Goal: Navigation & Orientation: Find specific page/section

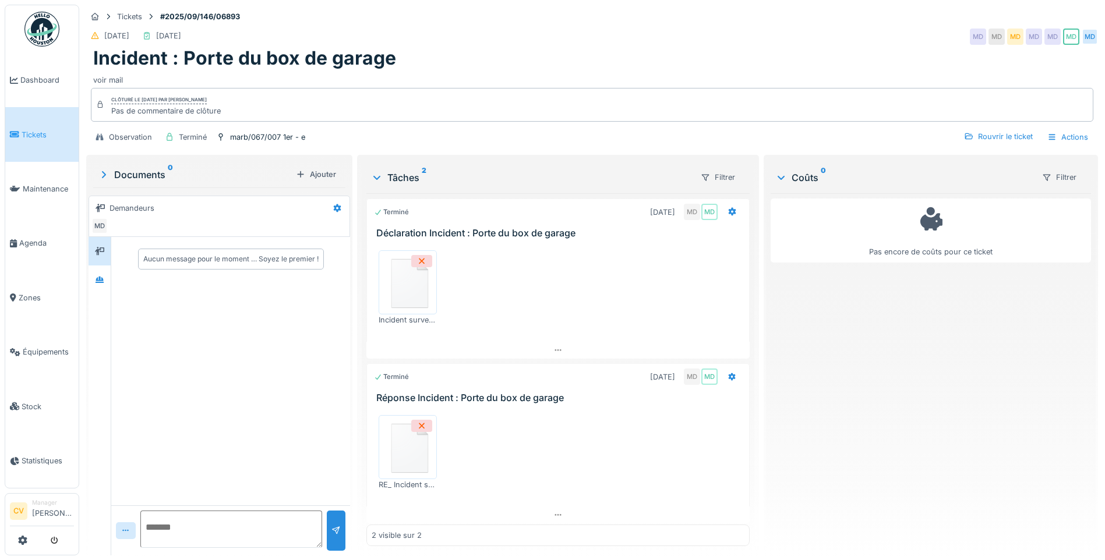
click at [464, 54] on div "Incident : Porte du box de garage" at bounding box center [591, 58] width 997 height 22
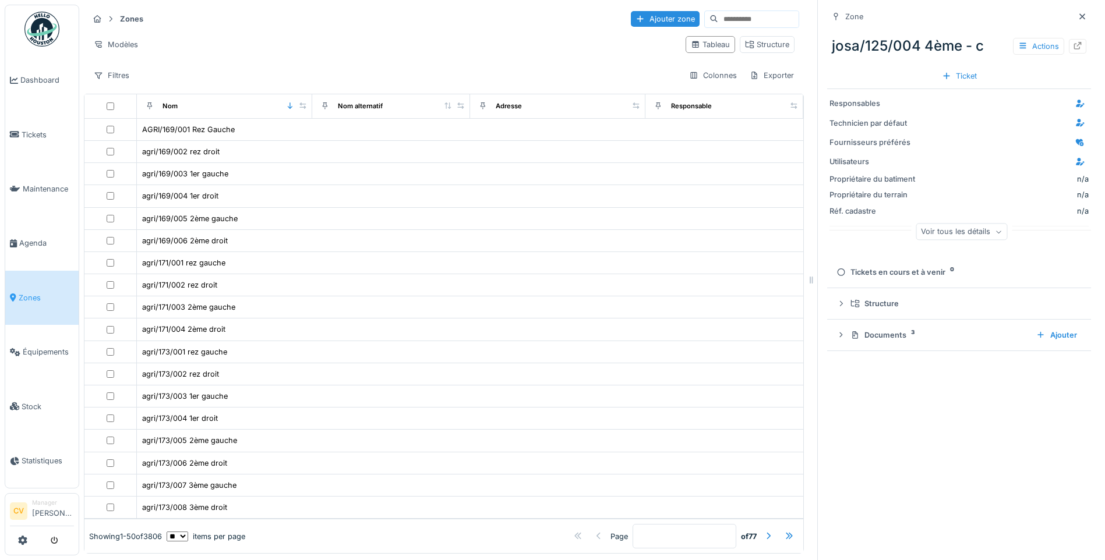
click at [48, 24] on img at bounding box center [41, 29] width 35 height 35
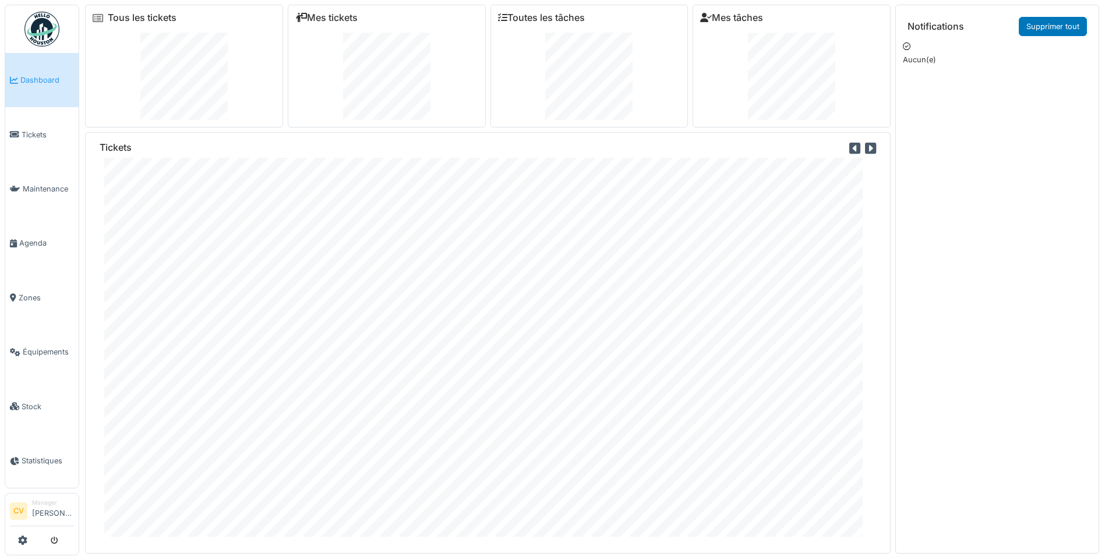
click at [49, 32] on img at bounding box center [41, 29] width 35 height 35
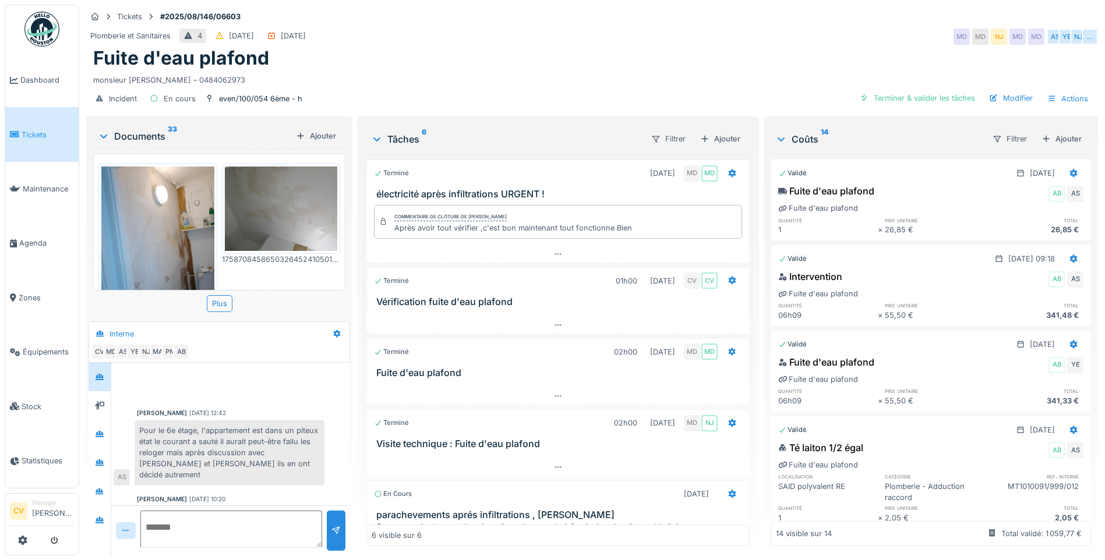
scroll to position [433, 0]
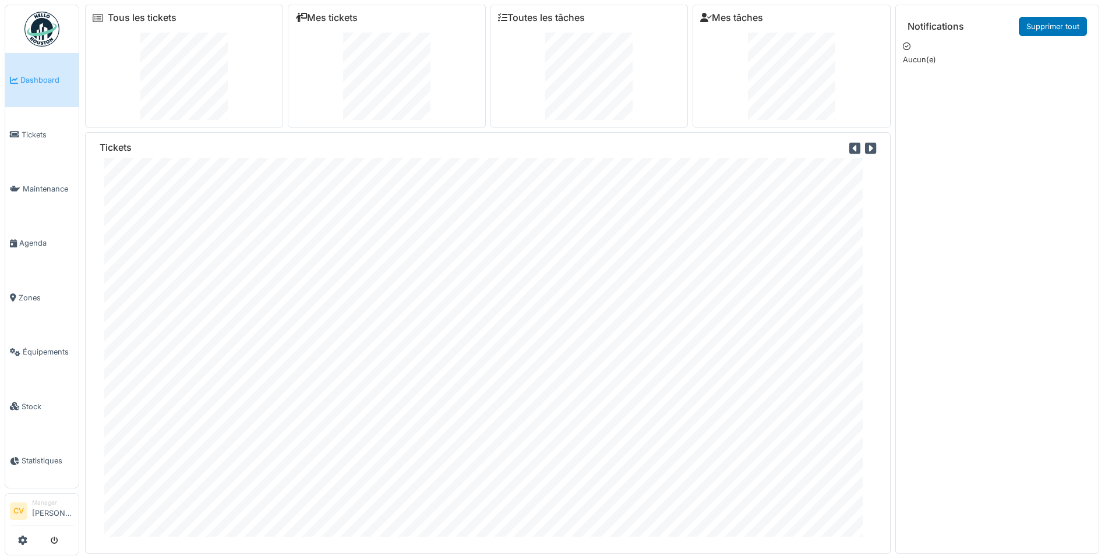
click at [50, 36] on img at bounding box center [41, 29] width 35 height 35
click at [47, 124] on link "Tickets" at bounding box center [41, 134] width 73 height 54
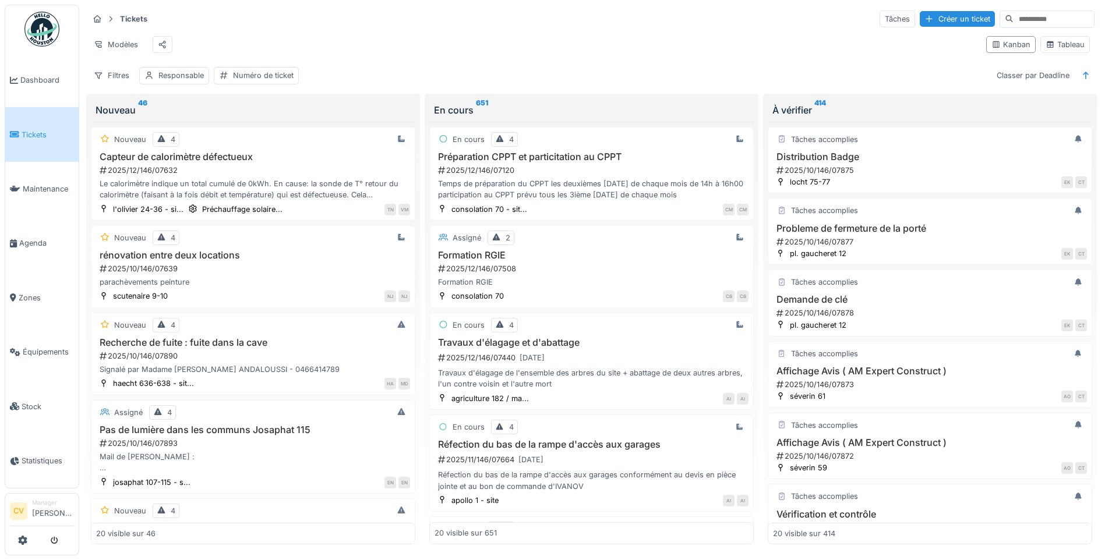
click at [270, 46] on div "Modèles" at bounding box center [533, 44] width 888 height 26
click at [324, 44] on div "Modèles" at bounding box center [533, 44] width 888 height 26
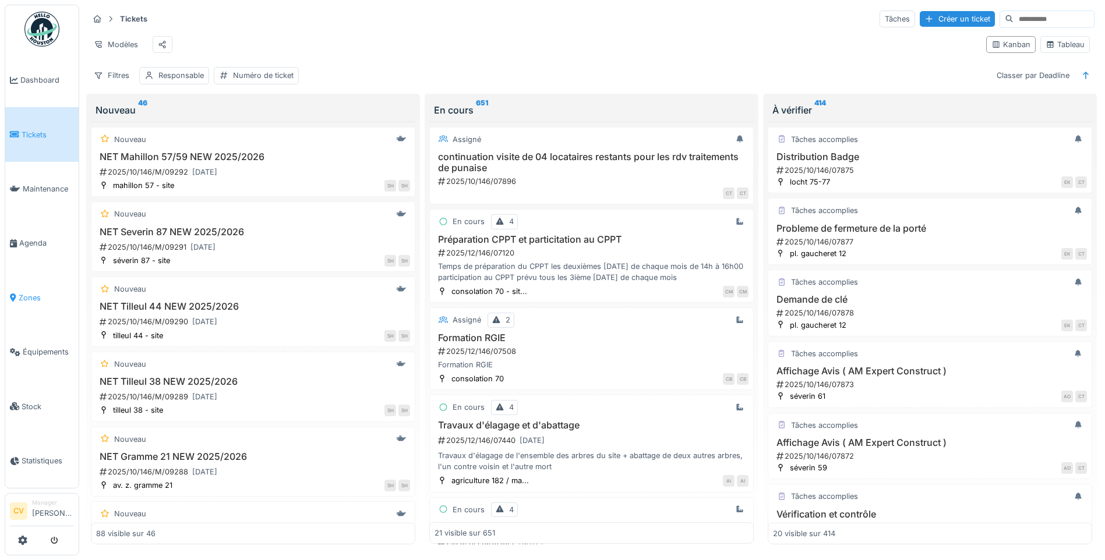
drag, startPoint x: 26, startPoint y: 288, endPoint x: 75, endPoint y: 281, distance: 49.9
click at [26, 292] on span "Zones" at bounding box center [46, 297] width 55 height 11
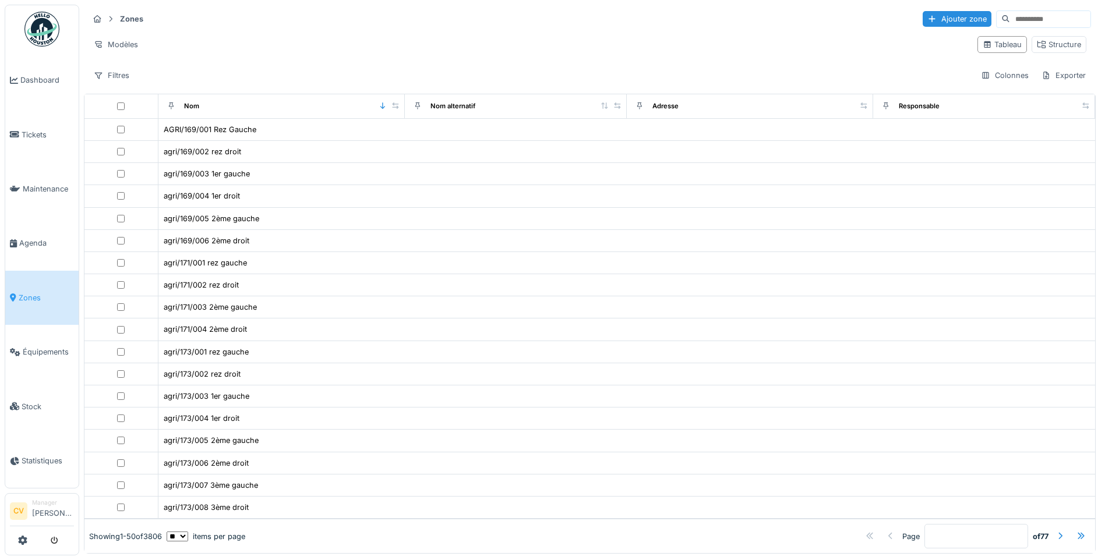
click at [1010, 21] on input at bounding box center [1050, 19] width 80 height 16
type input "****"
